Goal: Task Accomplishment & Management: Use online tool/utility

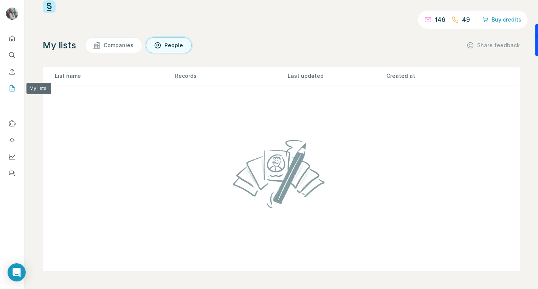
click at [10, 89] on icon "My lists" at bounding box center [12, 88] width 5 height 6
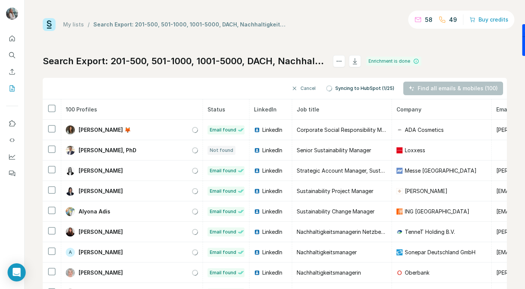
click at [478, 68] on div "Search Export: 201-500, 501-1000, 1001-5000, DACH, Nachhaltigkeitsmanager, ESG …" at bounding box center [275, 177] width 464 height 244
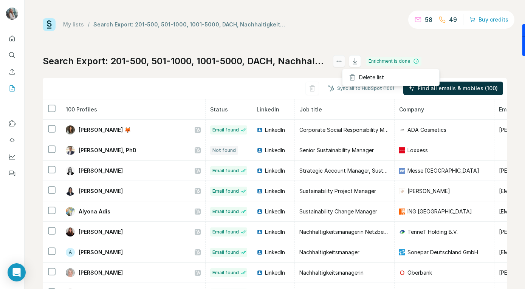
click at [343, 57] on icon "actions" at bounding box center [339, 61] width 8 height 8
click at [359, 57] on icon "button" at bounding box center [355, 61] width 8 height 8
click at [14, 70] on icon "Enrich CSV" at bounding box center [12, 72] width 8 height 8
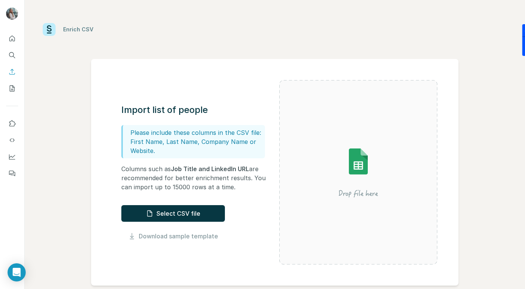
click at [198, 200] on div "Import list of people Please include these columns in the CSV file: First Name,…" at bounding box center [200, 172] width 158 height 137
click at [198, 208] on button "Select CSV file" at bounding box center [173, 213] width 104 height 17
click at [11, 45] on button "Quick start" at bounding box center [12, 39] width 12 height 14
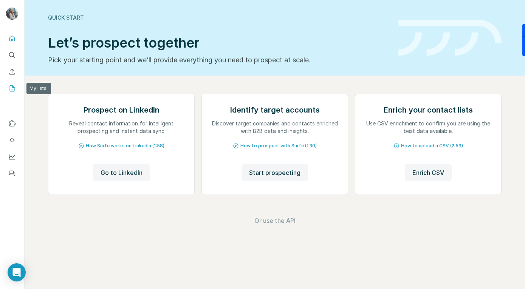
click at [12, 85] on icon "My lists" at bounding box center [12, 89] width 8 height 8
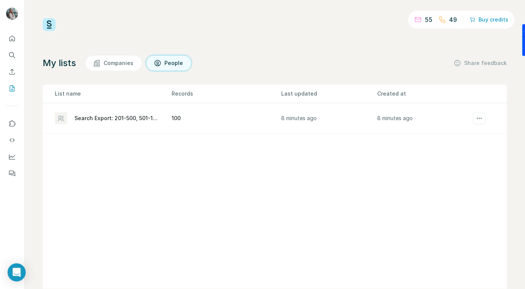
click at [102, 115] on div "Search Export: 201-500, 501-1000, 1001-5000, DACH, Nachhaltigkeitsmanager, ESG …" at bounding box center [116, 118] width 84 height 8
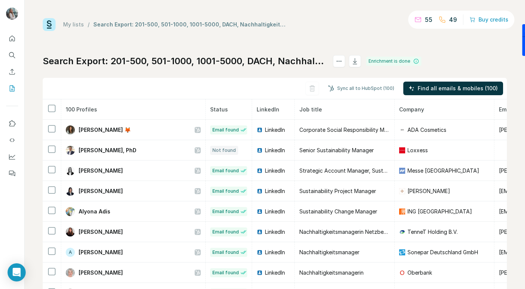
click at [149, 115] on th "100 Profiles" at bounding box center [133, 109] width 144 height 20
click at [382, 89] on button "Sync all to HubSpot (100)" at bounding box center [361, 88] width 77 height 11
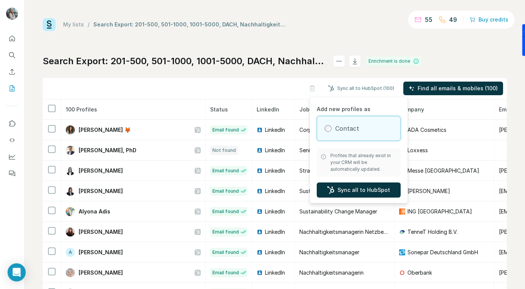
click at [277, 76] on div "Search Export: 201-500, 501-1000, 1001-5000, DACH, Nachhaltigkeitsmanager, ESG …" at bounding box center [275, 177] width 464 height 244
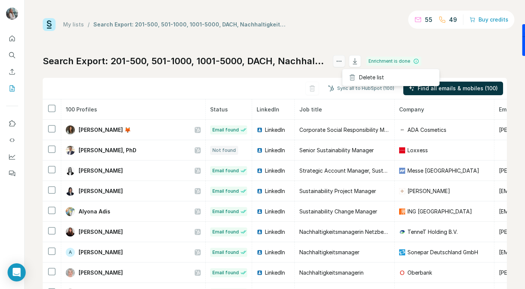
click at [345, 59] on button "actions" at bounding box center [339, 61] width 12 height 12
click at [359, 59] on icon "button" at bounding box center [355, 61] width 8 height 8
click at [15, 71] on icon "Enrich CSV" at bounding box center [12, 72] width 8 height 8
click at [366, 91] on button "Sync all to HubSpot (100)" at bounding box center [361, 88] width 77 height 11
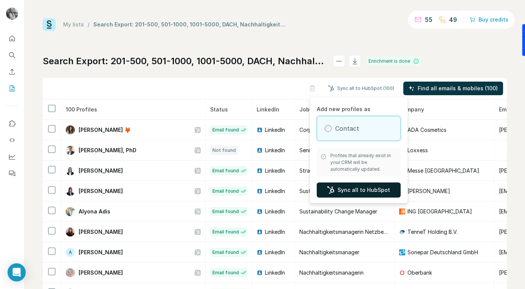
click at [348, 189] on button "Sync all to HubSpot" at bounding box center [359, 189] width 84 height 15
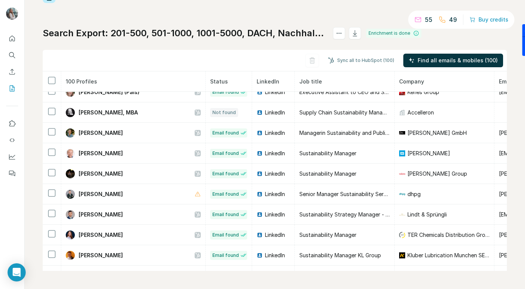
scroll to position [180, 0]
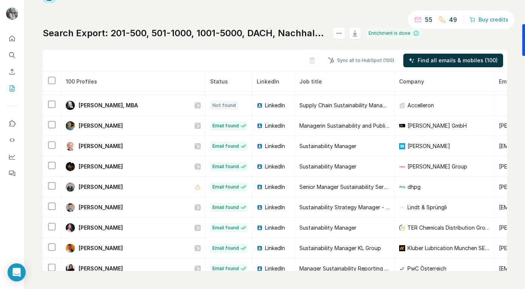
click at [334, 45] on div "Search Export: 201-500, 501-1000, 1001-5000, DACH, Nachhaltigkeitsmanager, ESG …" at bounding box center [275, 149] width 464 height 244
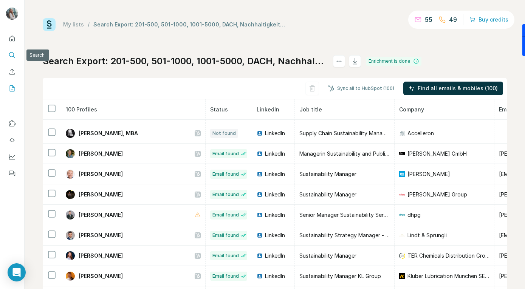
click at [14, 58] on icon "Search" at bounding box center [12, 55] width 8 height 8
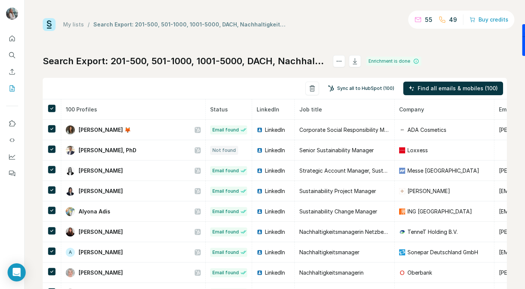
click at [364, 86] on button "Sync all to HubSpot (100)" at bounding box center [361, 88] width 77 height 11
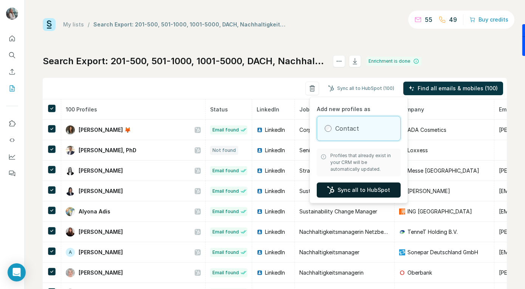
click at [345, 187] on button "Sync all to HubSpot" at bounding box center [359, 189] width 84 height 15
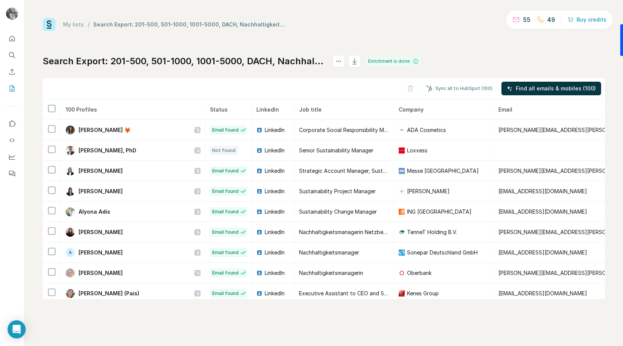
click at [97, 82] on div "Sync all to HubSpot (100) Find all emails & mobiles (100)" at bounding box center [324, 89] width 563 height 22
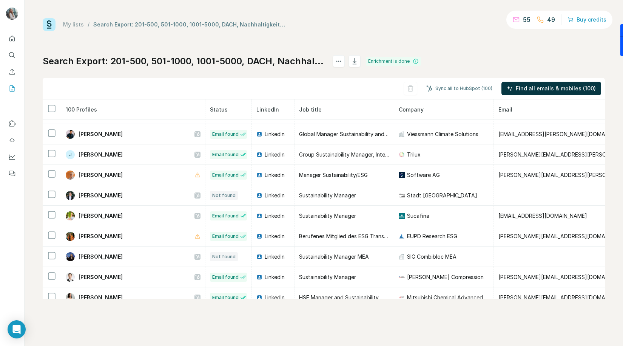
scroll to position [1861, 0]
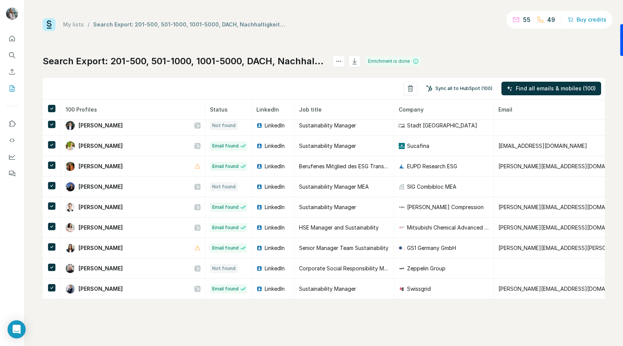
click at [459, 87] on button "Sync all to HubSpot (100)" at bounding box center [459, 88] width 77 height 11
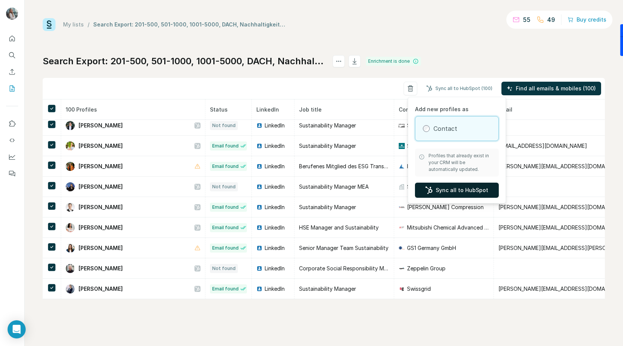
click at [457, 186] on button "Sync all to HubSpot" at bounding box center [457, 189] width 84 height 15
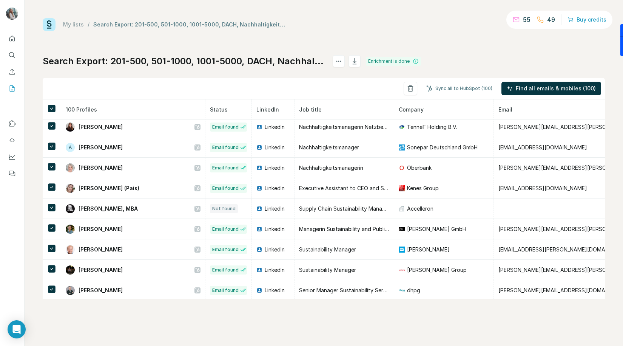
scroll to position [283, 0]
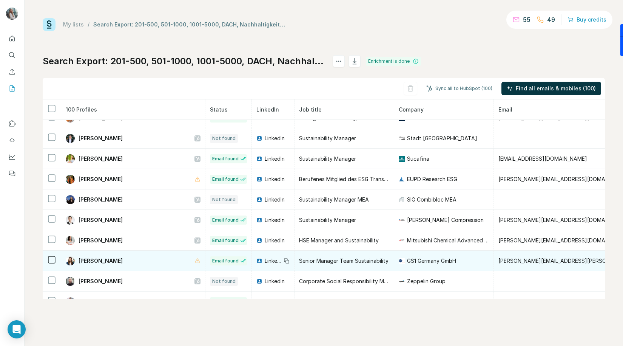
scroll to position [1842, 0]
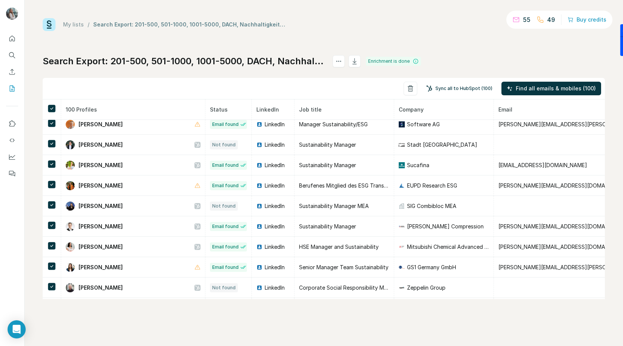
click at [444, 85] on button "Sync all to HubSpot (100)" at bounding box center [459, 88] width 77 height 11
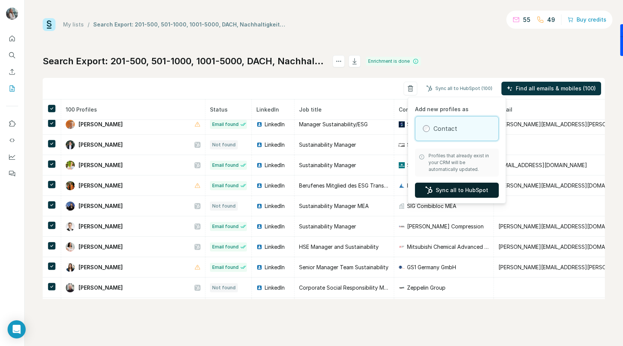
click at [453, 188] on button "Sync all to HubSpot" at bounding box center [457, 189] width 84 height 15
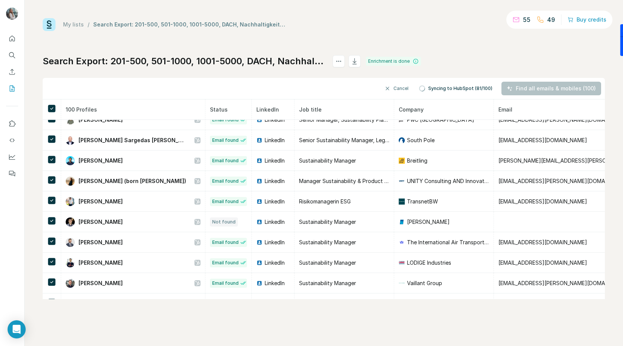
scroll to position [1861, 0]
